Goal: Task Accomplishment & Management: Use online tool/utility

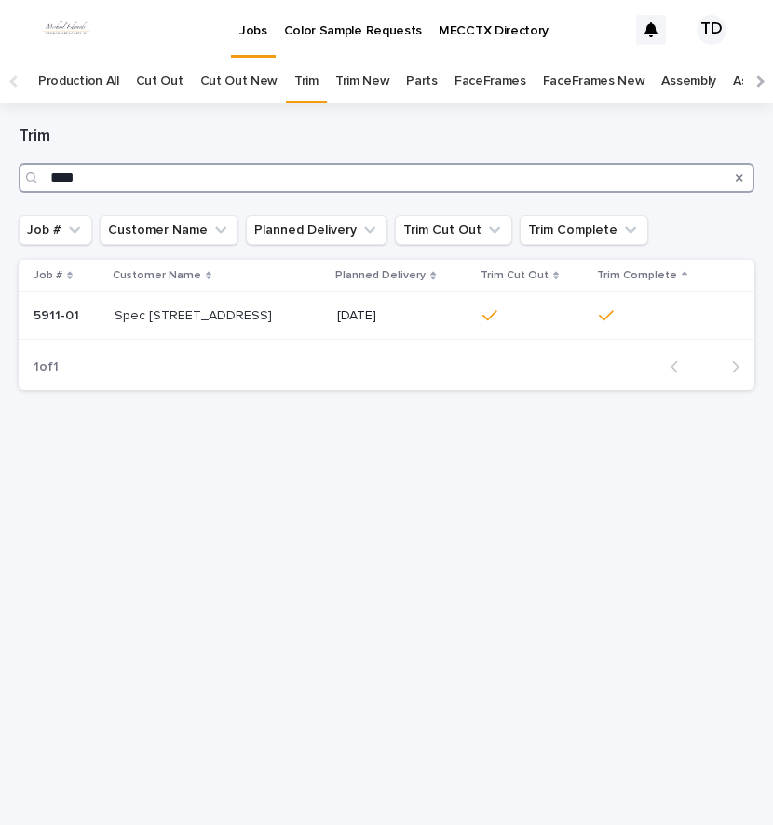
click at [83, 177] on input "****" at bounding box center [387, 178] width 736 height 30
type input "*"
type input "****"
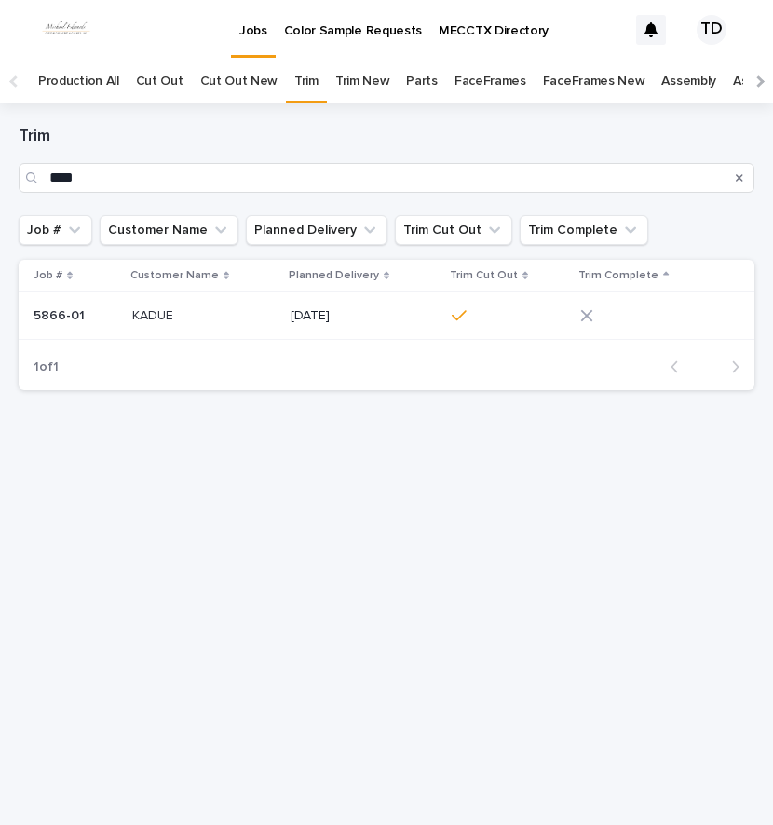
click at [591, 317] on icon at bounding box center [586, 315] width 13 height 13
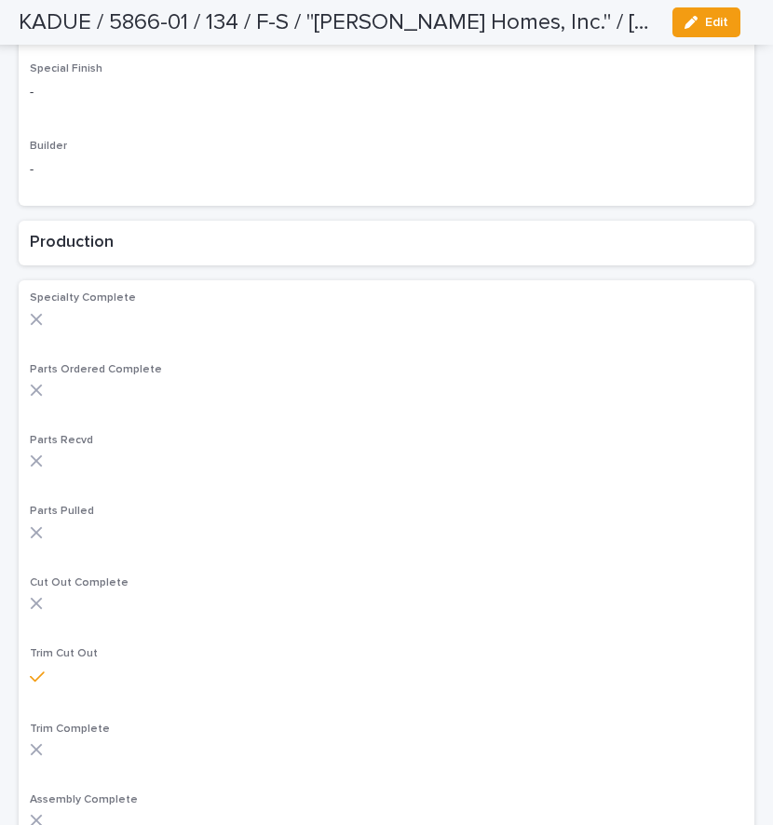
scroll to position [838, 0]
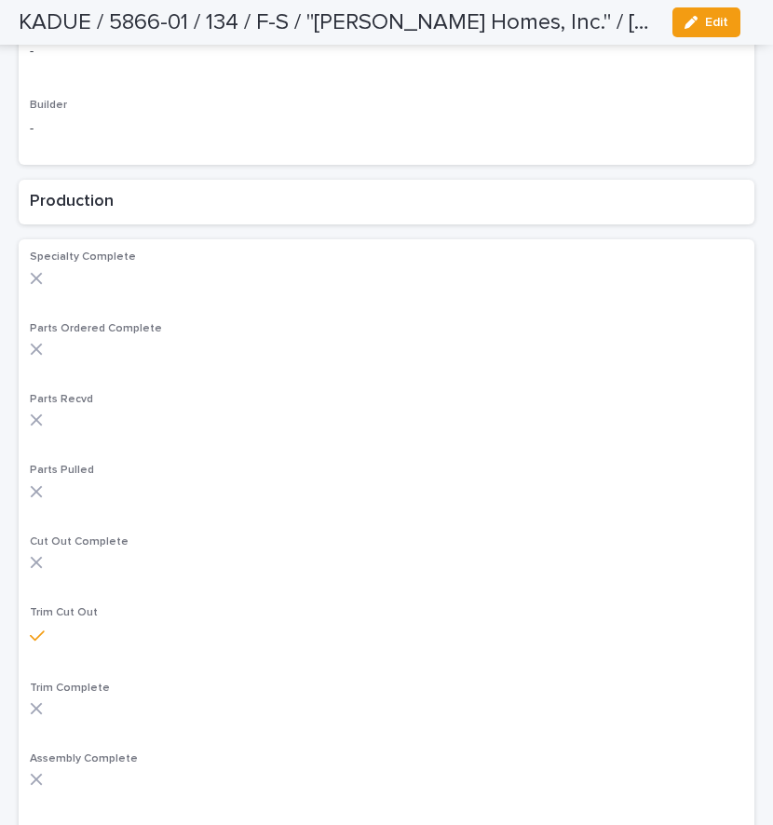
click at [44, 704] on div at bounding box center [386, 708] width 713 height 13
click at [46, 702] on div at bounding box center [386, 708] width 713 height 13
click at [34, 708] on icon at bounding box center [36, 708] width 13 height 13
drag, startPoint x: 34, startPoint y: 708, endPoint x: 539, endPoint y: 656, distance: 508.2
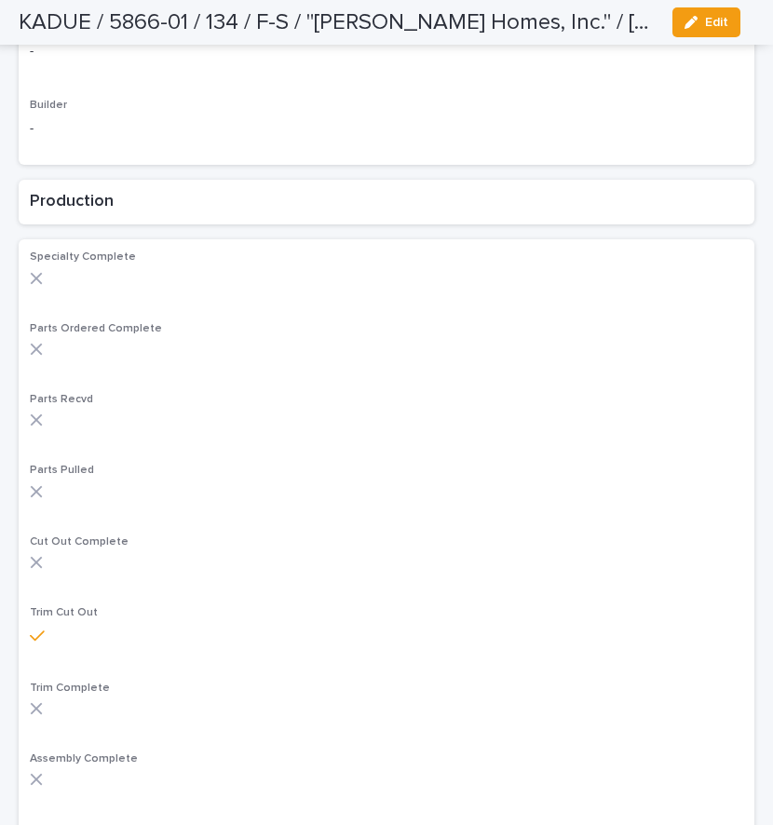
click at [539, 656] on div "Trim Cut Out" at bounding box center [386, 632] width 713 height 52
click at [40, 703] on icon at bounding box center [36, 708] width 13 height 13
click at [79, 703] on div at bounding box center [386, 708] width 713 height 13
click at [132, 682] on p "Trim Complete" at bounding box center [386, 688] width 713 height 13
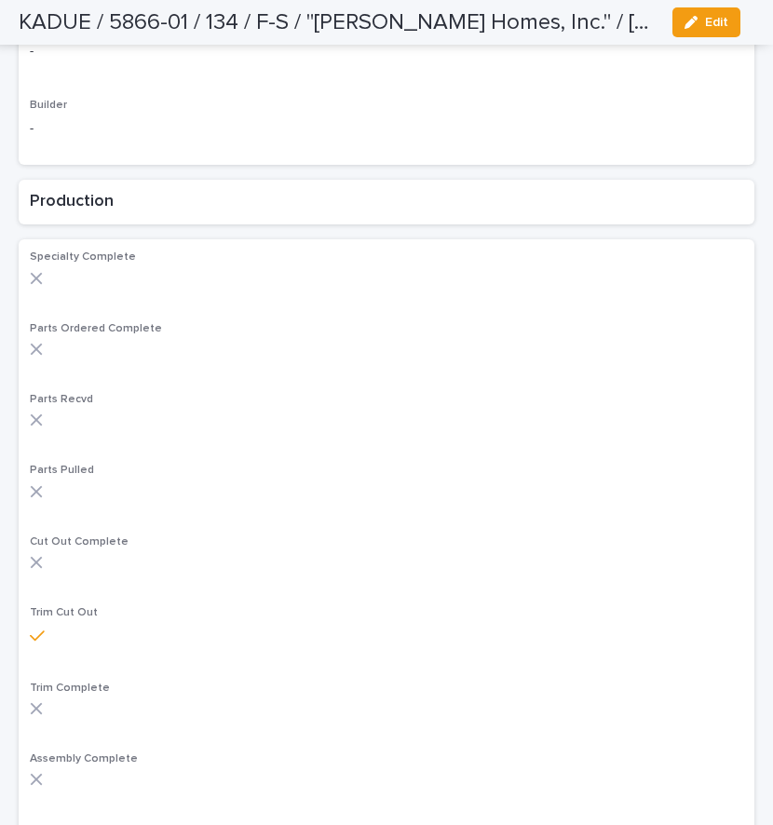
click at [132, 682] on p "Trim Complete" at bounding box center [386, 688] width 713 height 13
drag, startPoint x: 132, startPoint y: 681, endPoint x: 134, endPoint y: 705, distance: 24.3
click at [134, 705] on div at bounding box center [386, 708] width 713 height 13
click at [37, 708] on icon at bounding box center [37, 709] width 12 height 12
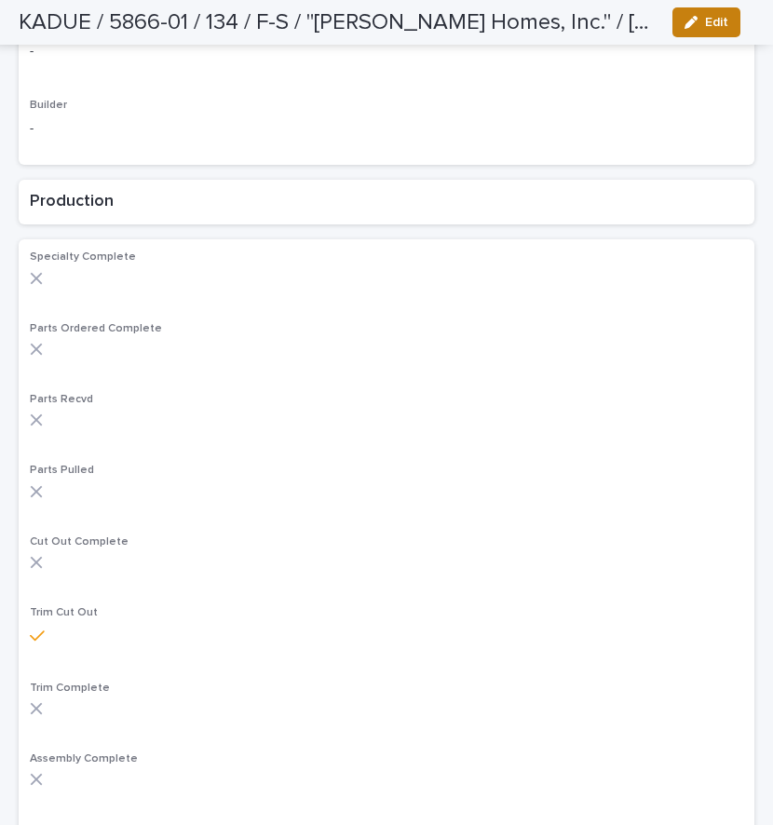
click at [720, 25] on span "Edit" at bounding box center [716, 22] width 23 height 13
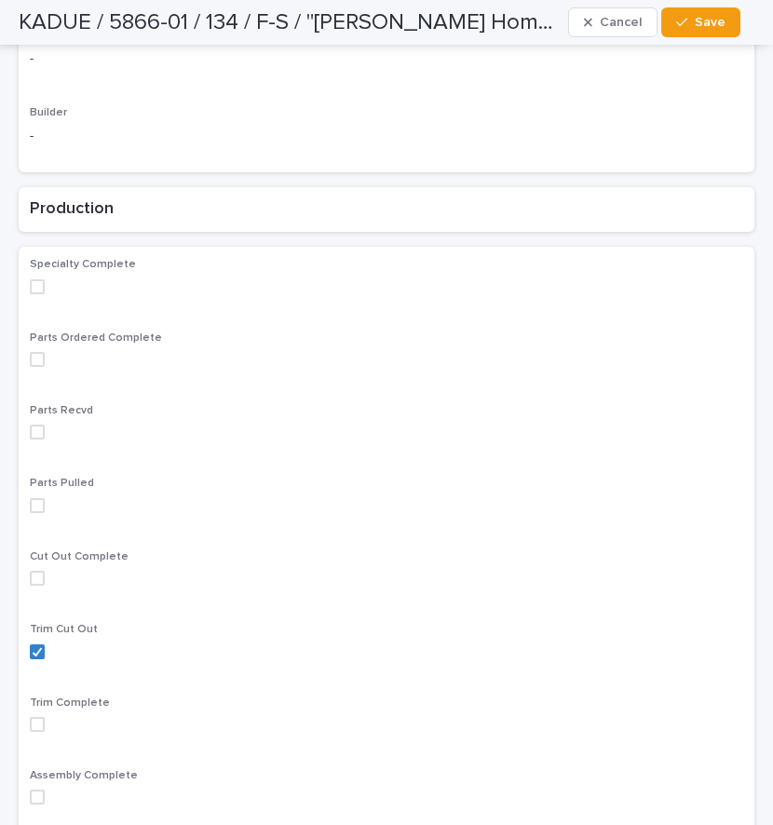
click at [39, 724] on span at bounding box center [37, 724] width 15 height 15
click at [722, 25] on span "Save" at bounding box center [710, 22] width 31 height 13
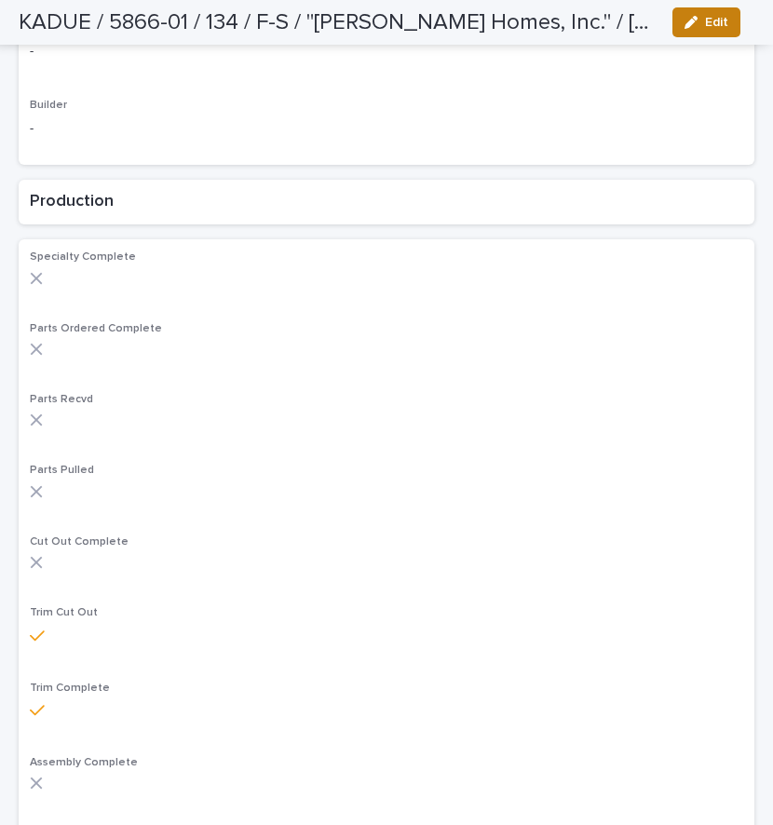
click at [723, 20] on span "Edit" at bounding box center [716, 22] width 23 height 13
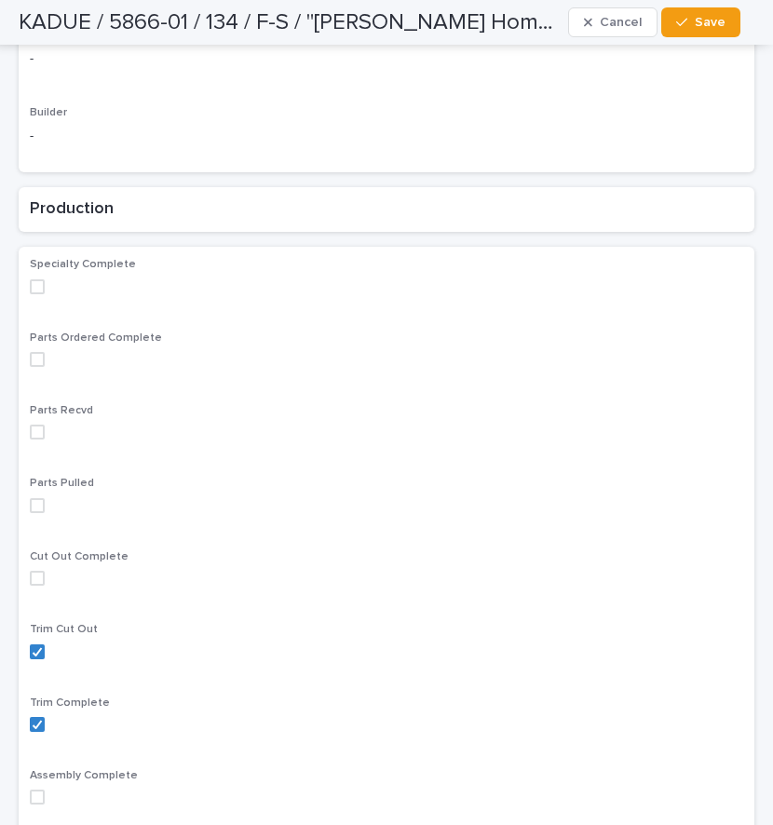
click at [723, 20] on span "Save" at bounding box center [710, 22] width 31 height 13
